Goal: Communication & Community: Answer question/provide support

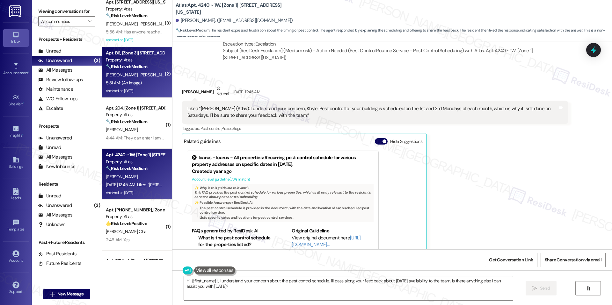
scroll to position [97, 0]
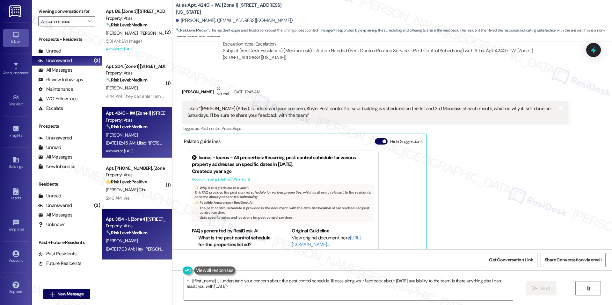
click at [123, 233] on strong "🔧 Risk Level: Medium" at bounding box center [126, 233] width 41 height 6
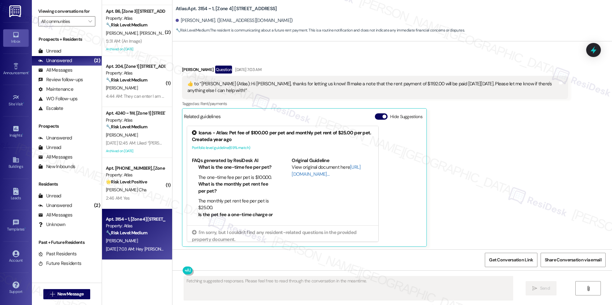
scroll to position [2039, 0]
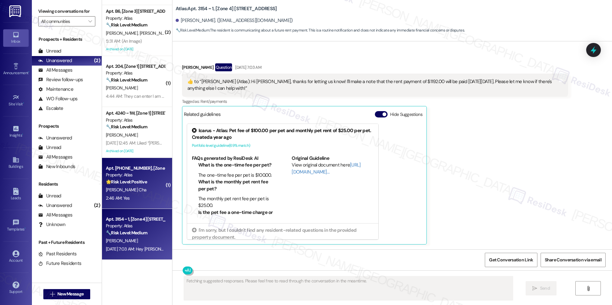
click at [118, 182] on strong "🌟 Risk Level: Positive" at bounding box center [126, 182] width 41 height 6
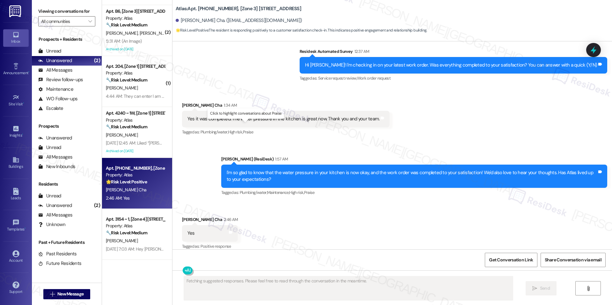
scroll to position [843, 0]
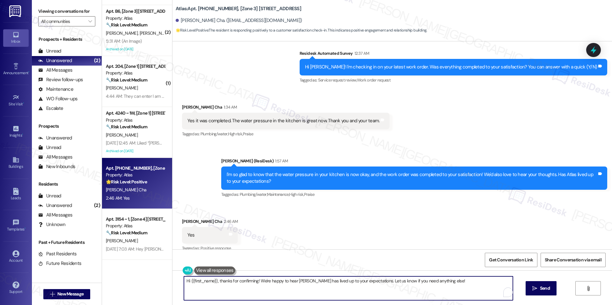
click at [245, 280] on textarea "Hi {{first_name}}, thanks for confirming! We're happy to hear [PERSON_NAME] has…" at bounding box center [348, 289] width 329 height 24
paste textarea "I'm happy the work order was completed to your satisfaction! We'd also love to …"
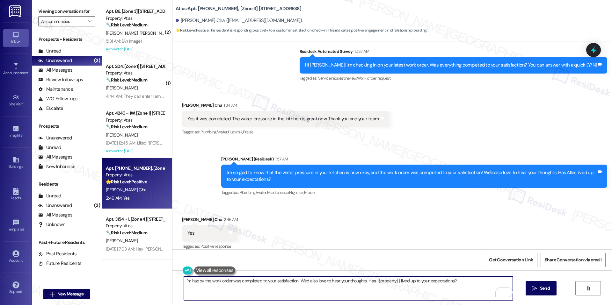
type textarea "I'm happy the work order was completed to your satisfaction! We'd also love to …"
click at [532, 278] on div "I'm happy the work order was completed to your satisfaction! We'd also love to …" at bounding box center [393, 295] width 440 height 48
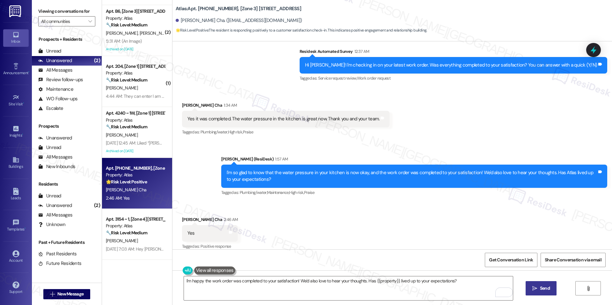
click at [532, 284] on button " Send" at bounding box center [541, 289] width 31 height 14
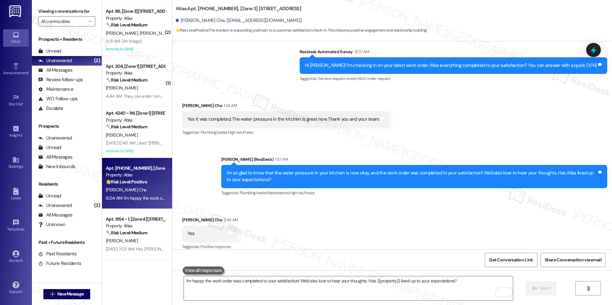
scroll to position [889, 0]
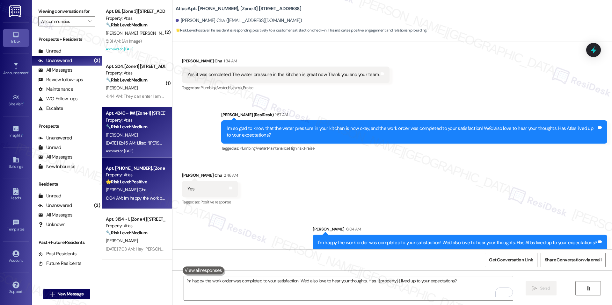
click at [133, 153] on div "Archived on [DATE]" at bounding box center [135, 151] width 60 height 8
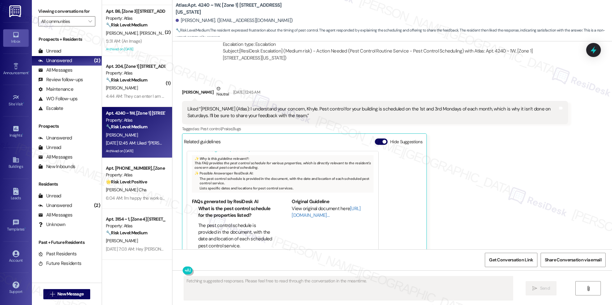
scroll to position [9769, 0]
click at [375, 138] on button "Hide Suggestions" at bounding box center [381, 141] width 13 height 6
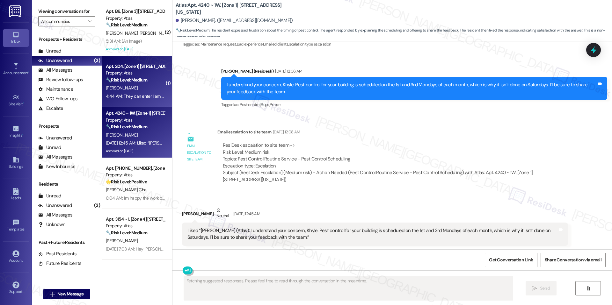
click at [136, 91] on div "[PERSON_NAME]" at bounding box center [135, 88] width 60 height 8
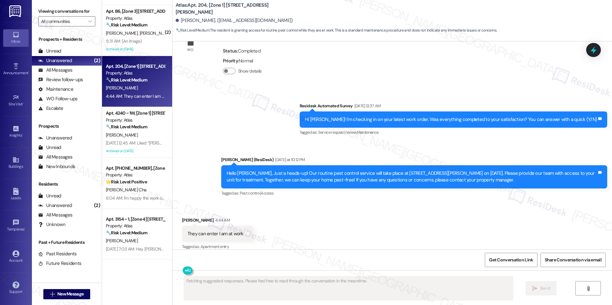
scroll to position [1331, 0]
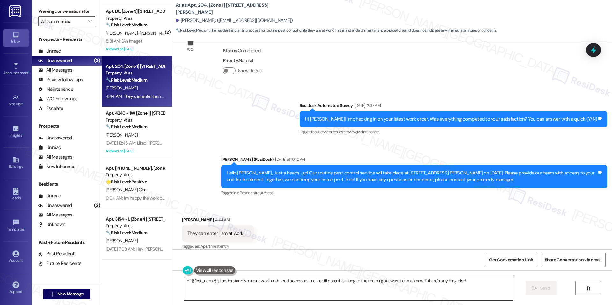
click at [255, 280] on textarea "Hi {{first_name}}, I understand you're at work and need someone to enter. I'll …" at bounding box center [348, 289] width 329 height 24
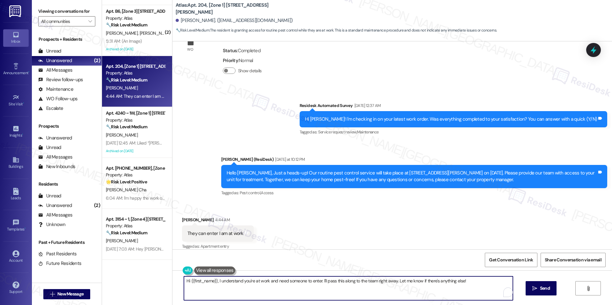
click at [255, 280] on textarea "Hi {{first_name}}, I understand you're at work and need someone to enter. I'll …" at bounding box center [348, 289] width 329 height 24
paste textarea "Thanks for letting us know! Apologies for the delayed response. We'll go ahead …"
drag, startPoint x: 231, startPoint y: 283, endPoint x: 298, endPoint y: 283, distance: 66.3
click at [298, 283] on textarea "Thanks for letting us know! Apologies for the delayed response. We'll go ahead …" at bounding box center [348, 289] width 329 height 24
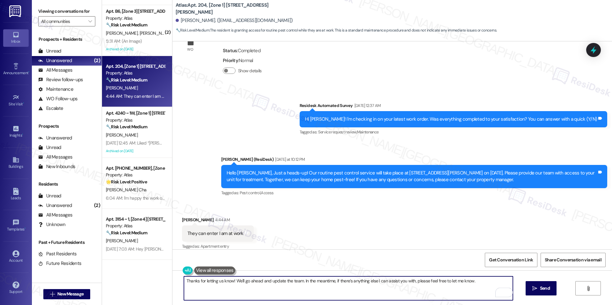
click at [334, 287] on textarea "Thanks for letting us know! We'll go ahead and update the team. In the meantime…" at bounding box center [348, 289] width 329 height 24
click at [488, 283] on textarea "Thanks for letting us know! We'll go ahead and update the team. In the meantime…" at bounding box center [348, 289] width 329 height 24
type textarea "Thanks for letting us know! We'll go ahead and update the team. In the meantime…"
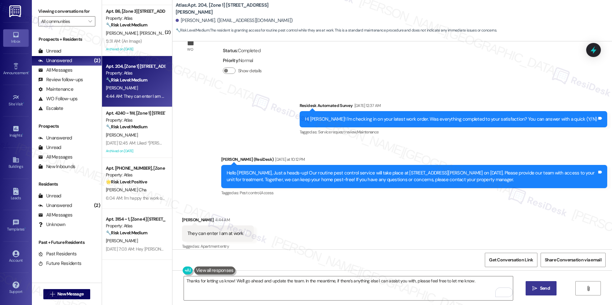
click at [530, 290] on button " Send" at bounding box center [541, 289] width 31 height 14
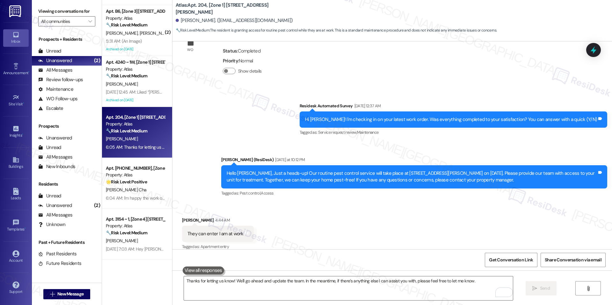
scroll to position [1376, 0]
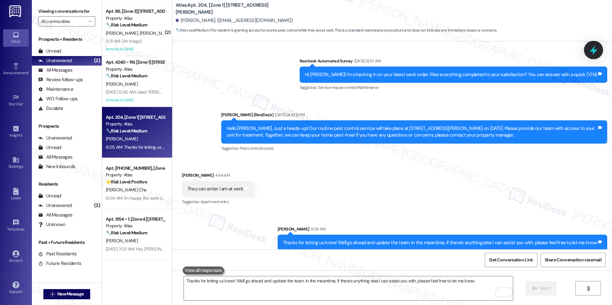
click at [595, 55] on div at bounding box center [593, 50] width 19 height 18
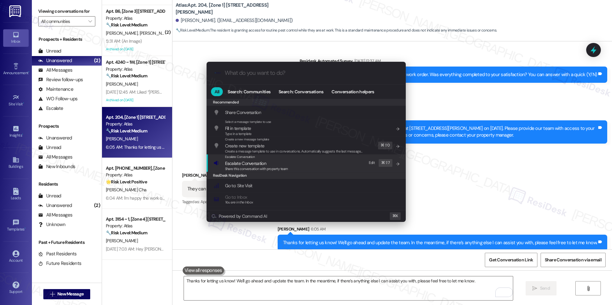
click at [279, 167] on span "Share this conversation with property team" at bounding box center [256, 169] width 63 height 4
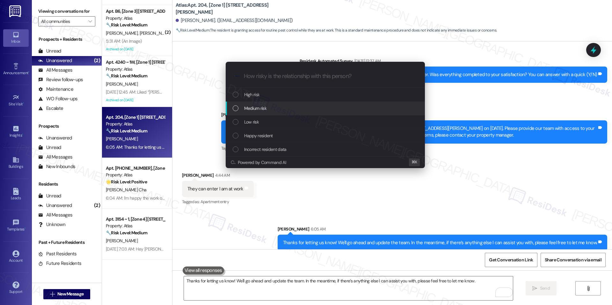
click at [309, 107] on div "Medium risk" at bounding box center [326, 108] width 187 height 7
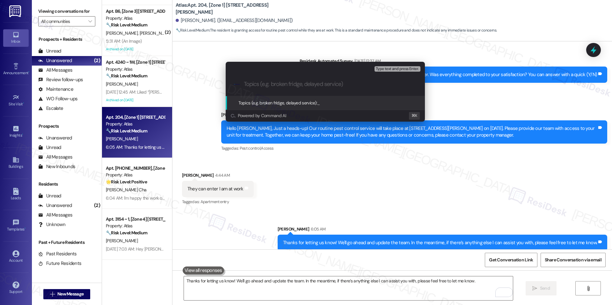
paste input "Pest Control Routine Service- Permission given"
type input "Pest Control Routine Service- Permission given"
click at [345, 106] on div "Topics (e.g. broken fridge, delayed service): Pest Control Routine Service- Per…" at bounding box center [321, 102] width 165 height 7
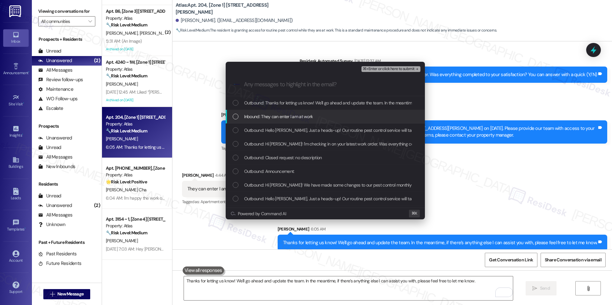
click at [332, 113] on div "Inbound: They can enter I am at work" at bounding box center [326, 116] width 187 height 7
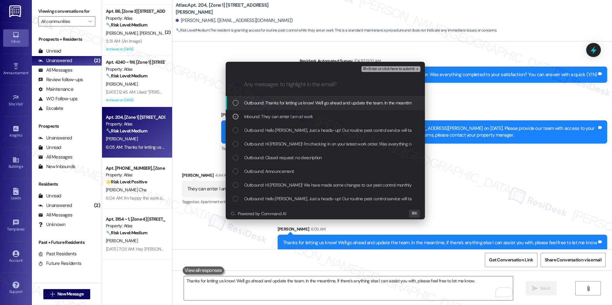
click at [400, 69] on span "⌘+Enter or click here to submit" at bounding box center [389, 69] width 52 height 4
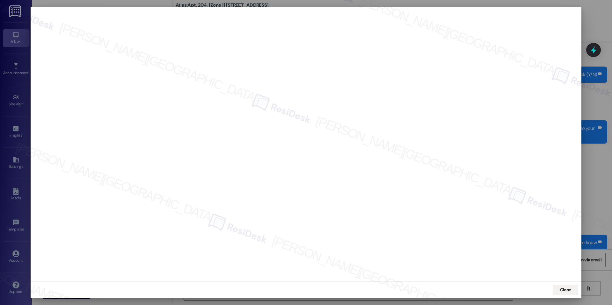
click at [565, 293] on span "Close" at bounding box center [565, 290] width 11 height 7
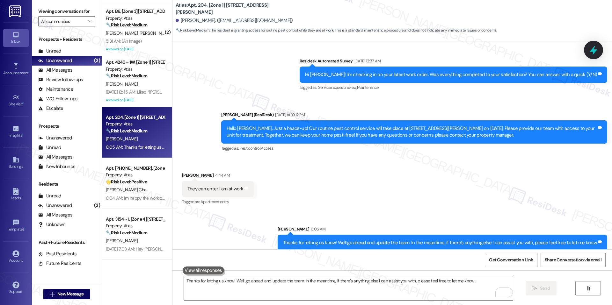
click at [593, 53] on icon at bounding box center [593, 50] width 11 height 11
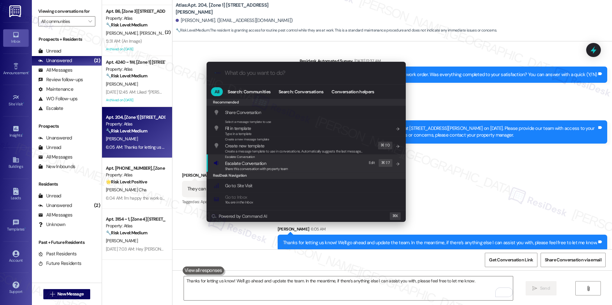
click at [276, 163] on span "Escalate Conversation" at bounding box center [256, 163] width 63 height 7
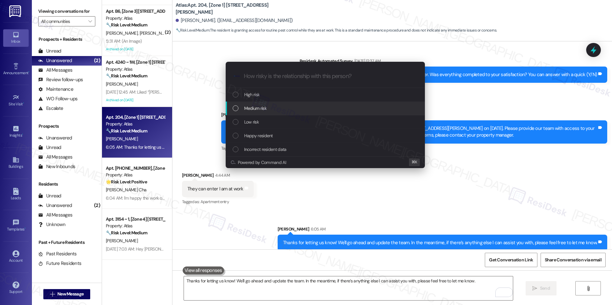
click at [296, 112] on div "Medium risk" at bounding box center [326, 108] width 187 height 7
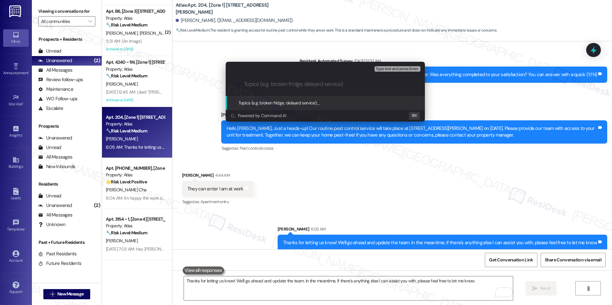
paste input "Pest Control Routine Service- Permission given"
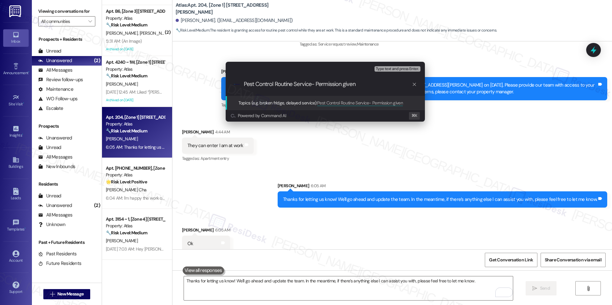
scroll to position [1420, 0]
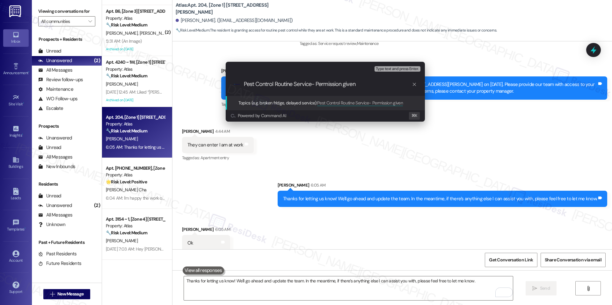
type input "Pest Control Routine Service- Permission given"
click at [327, 100] on span "Pest Control Routine Service- Permission given" at bounding box center [360, 103] width 86 height 6
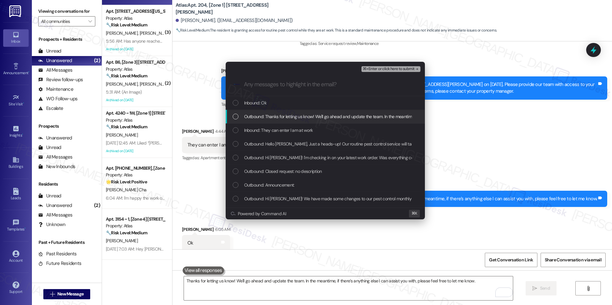
click at [293, 124] on div "Inbound: They can enter I am at work" at bounding box center [325, 131] width 199 height 14
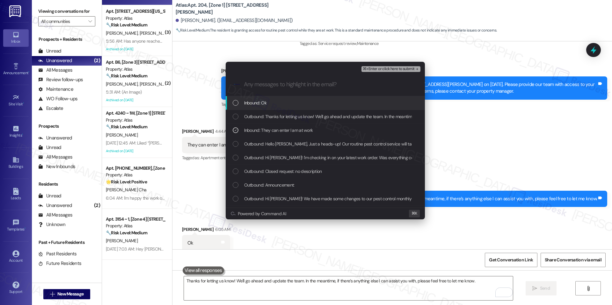
click at [374, 67] on span "⌘+Enter or click here to submit" at bounding box center [389, 69] width 52 height 4
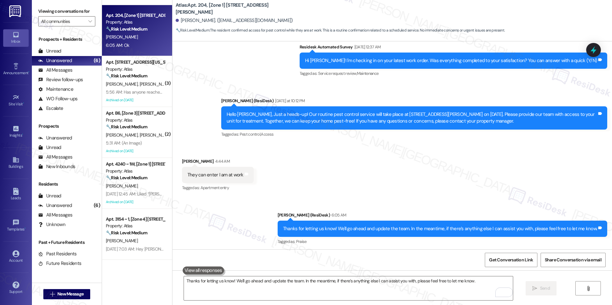
scroll to position [1439, 0]
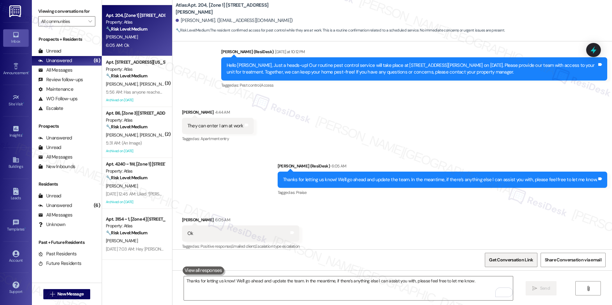
click at [516, 259] on span "Get Conversation Link" at bounding box center [511, 260] width 44 height 7
click at [265, 288] on textarea "Thanks for letting us know! We'll go ahead and update the team. In the meantime…" at bounding box center [348, 289] width 329 height 24
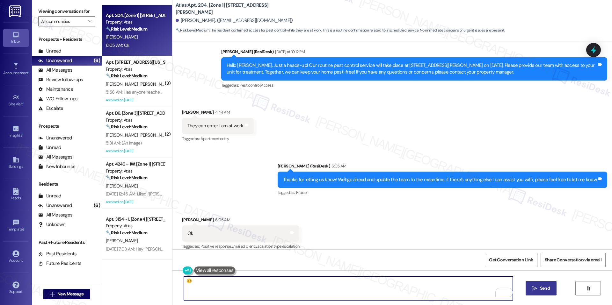
type textarea "😊"
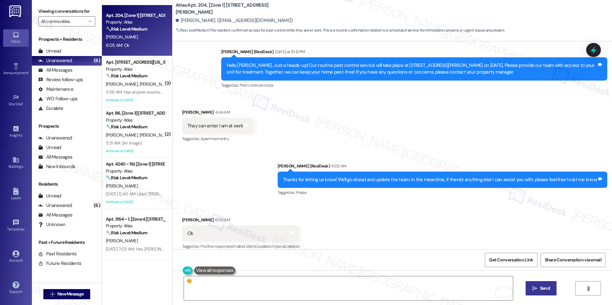
click at [538, 285] on span " Send" at bounding box center [541, 288] width 20 height 7
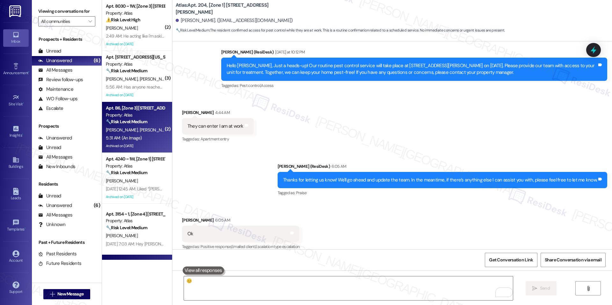
scroll to position [46, 0]
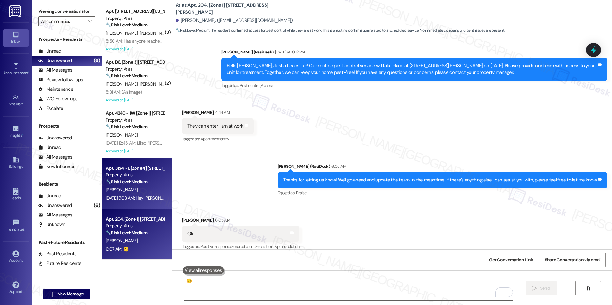
click at [144, 193] on div "[PERSON_NAME]" at bounding box center [135, 190] width 60 height 8
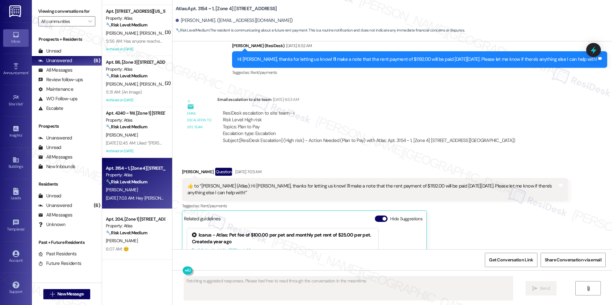
scroll to position [1928, 0]
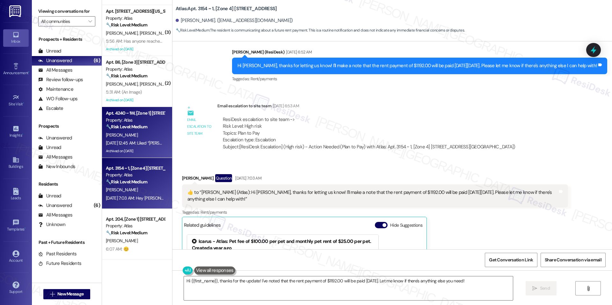
click at [129, 152] on div "Archived on [DATE]" at bounding box center [135, 151] width 60 height 8
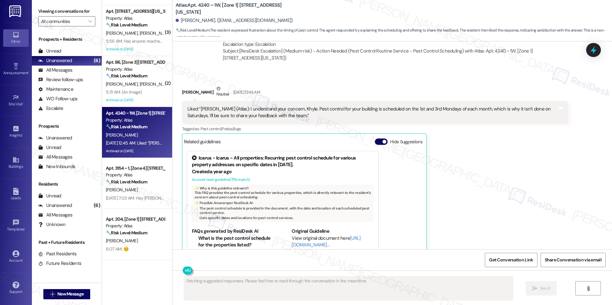
scroll to position [9768, 0]
click at [382, 136] on div "Related guidelines Hide Suggestions" at bounding box center [304, 142] width 241 height 12
click at [377, 139] on button "Hide Suggestions" at bounding box center [381, 142] width 13 height 6
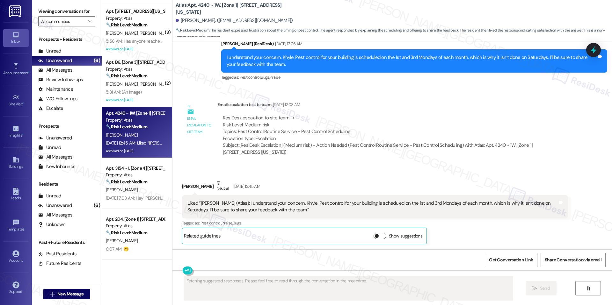
scroll to position [9647, 0]
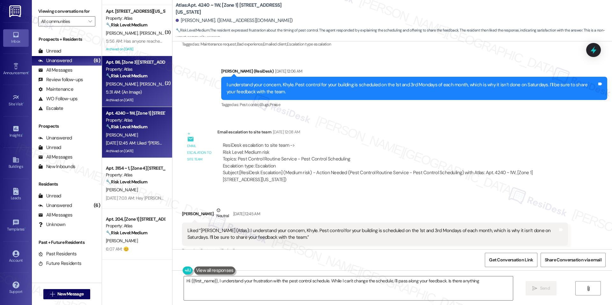
click at [146, 98] on div "Archived on [DATE]" at bounding box center [135, 100] width 60 height 8
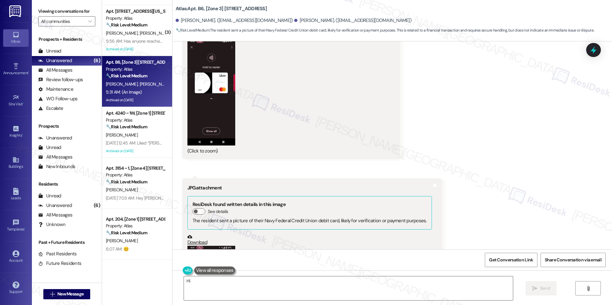
scroll to position [3007, 0]
click at [196, 209] on button "See details" at bounding box center [199, 212] width 13 height 6
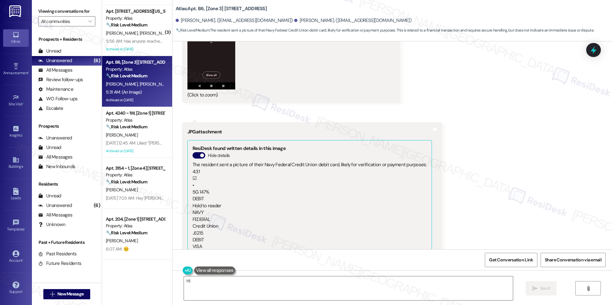
scroll to position [3061, 0]
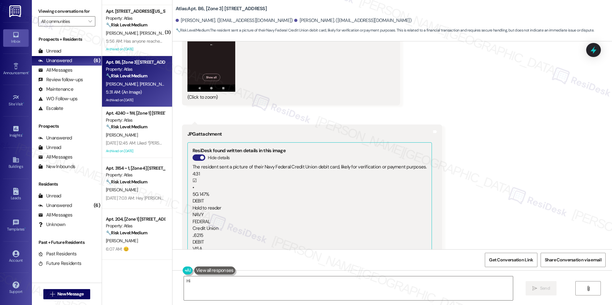
click at [200, 156] on span "button" at bounding box center [202, 158] width 4 height 4
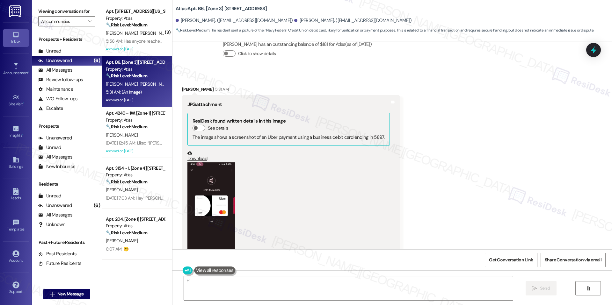
scroll to position [2866, 0]
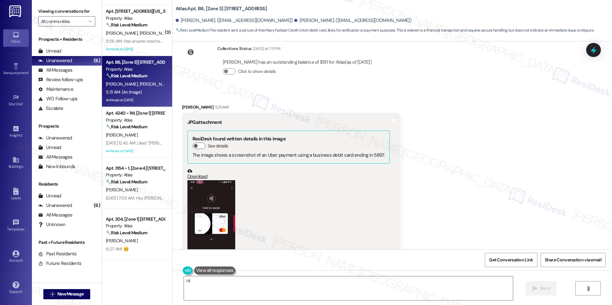
click at [217, 185] on button "Zoom image" at bounding box center [211, 233] width 48 height 106
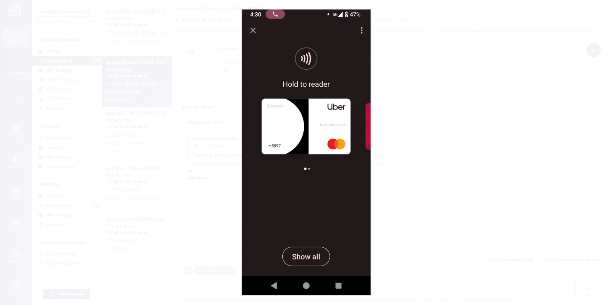
click at [217, 184] on button "Unzoom image" at bounding box center [306, 152] width 612 height 305
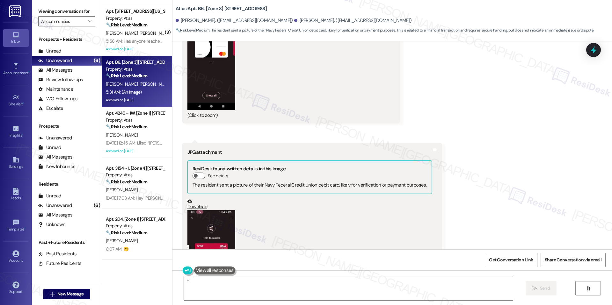
scroll to position [3032, 0]
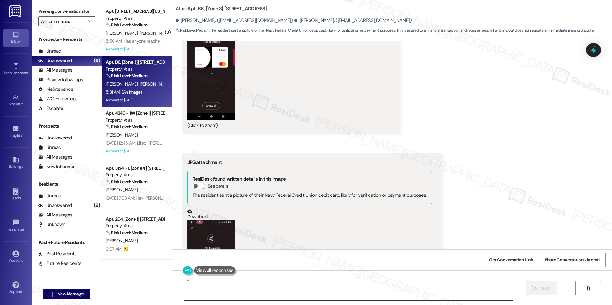
click at [250, 287] on textarea "Hi {{first_name}}, thanks for the images! I'm unable to access external URLs or…" at bounding box center [348, 289] width 329 height 24
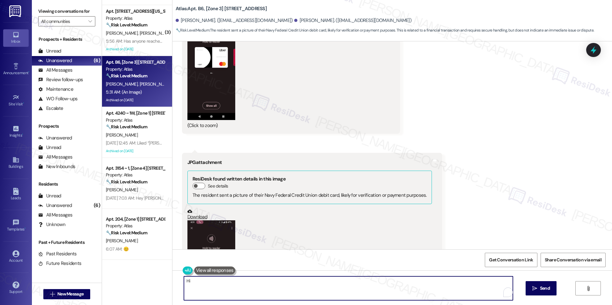
click at [264, 279] on textarea "Hi {{first_name}}, thanks for the images! I'm unable to access external URLs or…" at bounding box center [348, 289] width 329 height 24
paste textarea "you for your message! Just to confirm. Was this reply intended for us, or sent …"
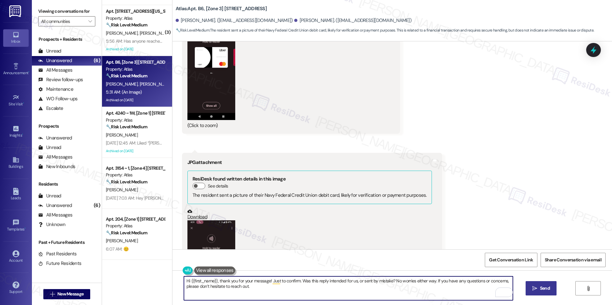
type textarea "Hi {{first_name}}, thank you for your message! Just to confirm. Was this reply …"
click at [537, 287] on span " Send" at bounding box center [541, 288] width 20 height 7
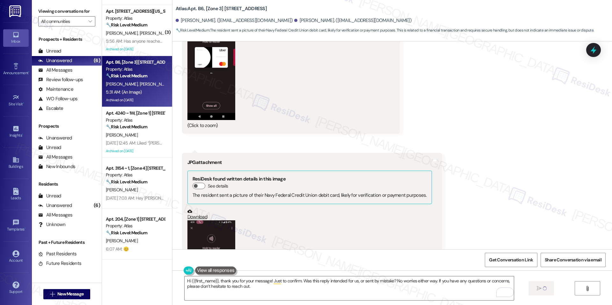
scroll to position [3131, 0]
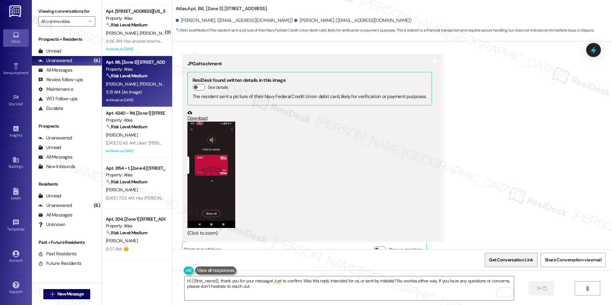
click at [509, 264] on span "Get Conversation Link" at bounding box center [511, 260] width 47 height 14
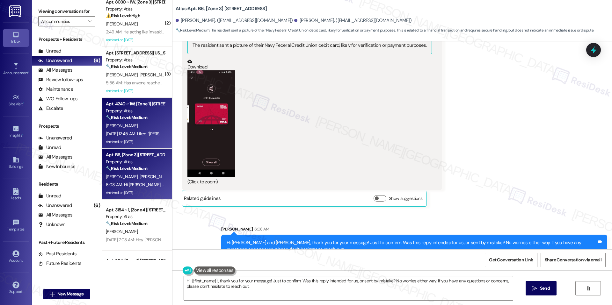
scroll to position [0, 0]
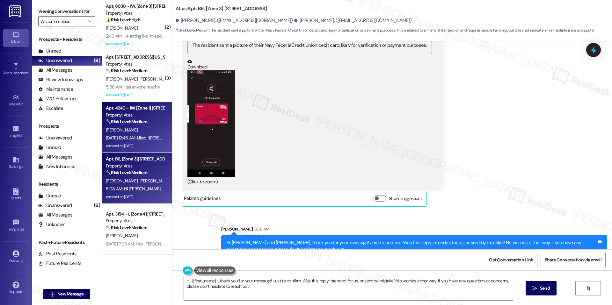
click at [131, 120] on strong "🔧 Risk Level: Medium" at bounding box center [126, 122] width 41 height 6
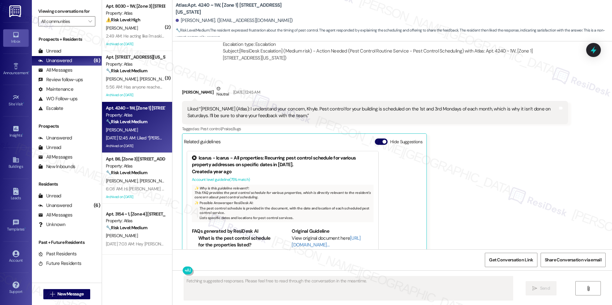
scroll to position [30, 0]
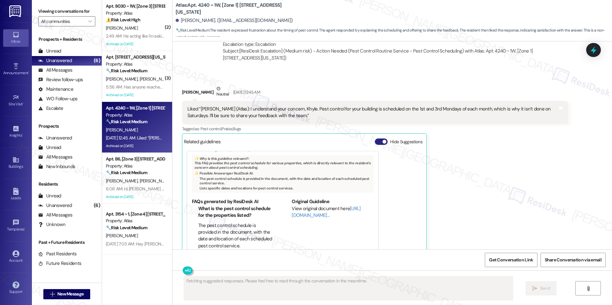
click at [375, 139] on button "Hide Suggestions" at bounding box center [381, 142] width 13 height 6
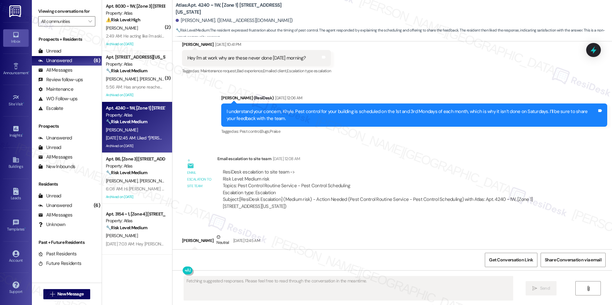
scroll to position [9647, 0]
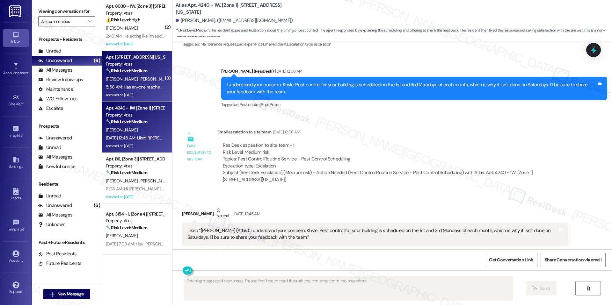
click at [131, 70] on strong "🔧 Risk Level: Medium" at bounding box center [126, 71] width 41 height 6
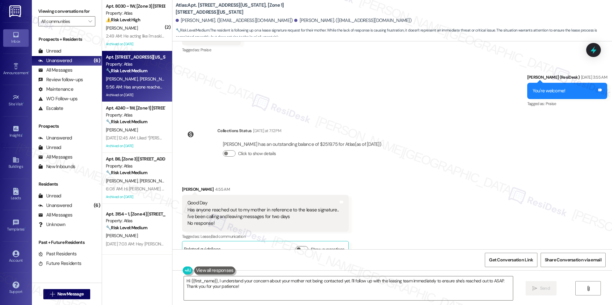
scroll to position [2711, 0]
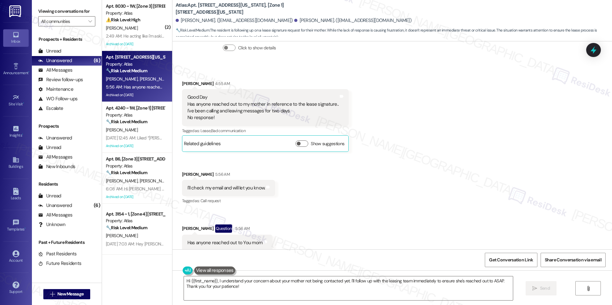
click at [129, 57] on div "Apt. [STREET_ADDRESS][US_STATE], [Zone 1] [STREET_ADDRESS][US_STATE]" at bounding box center [135, 57] width 59 height 7
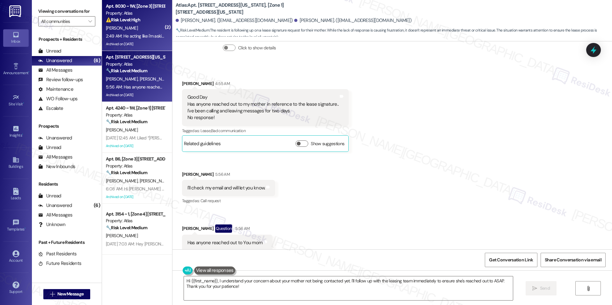
click at [144, 29] on div "[PERSON_NAME]" at bounding box center [135, 28] width 60 height 8
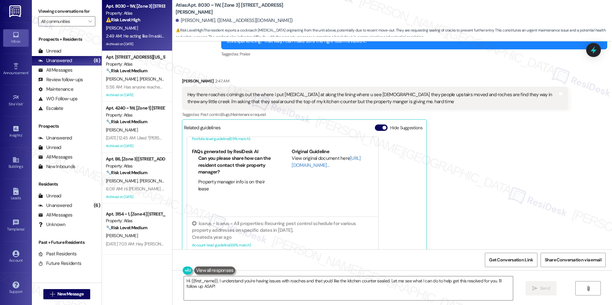
scroll to position [1711, 0]
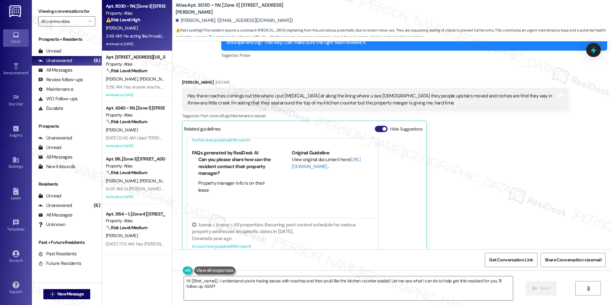
click at [375, 128] on button "Hide Suggestions" at bounding box center [381, 129] width 13 height 6
